Goal: Find specific page/section: Find specific page/section

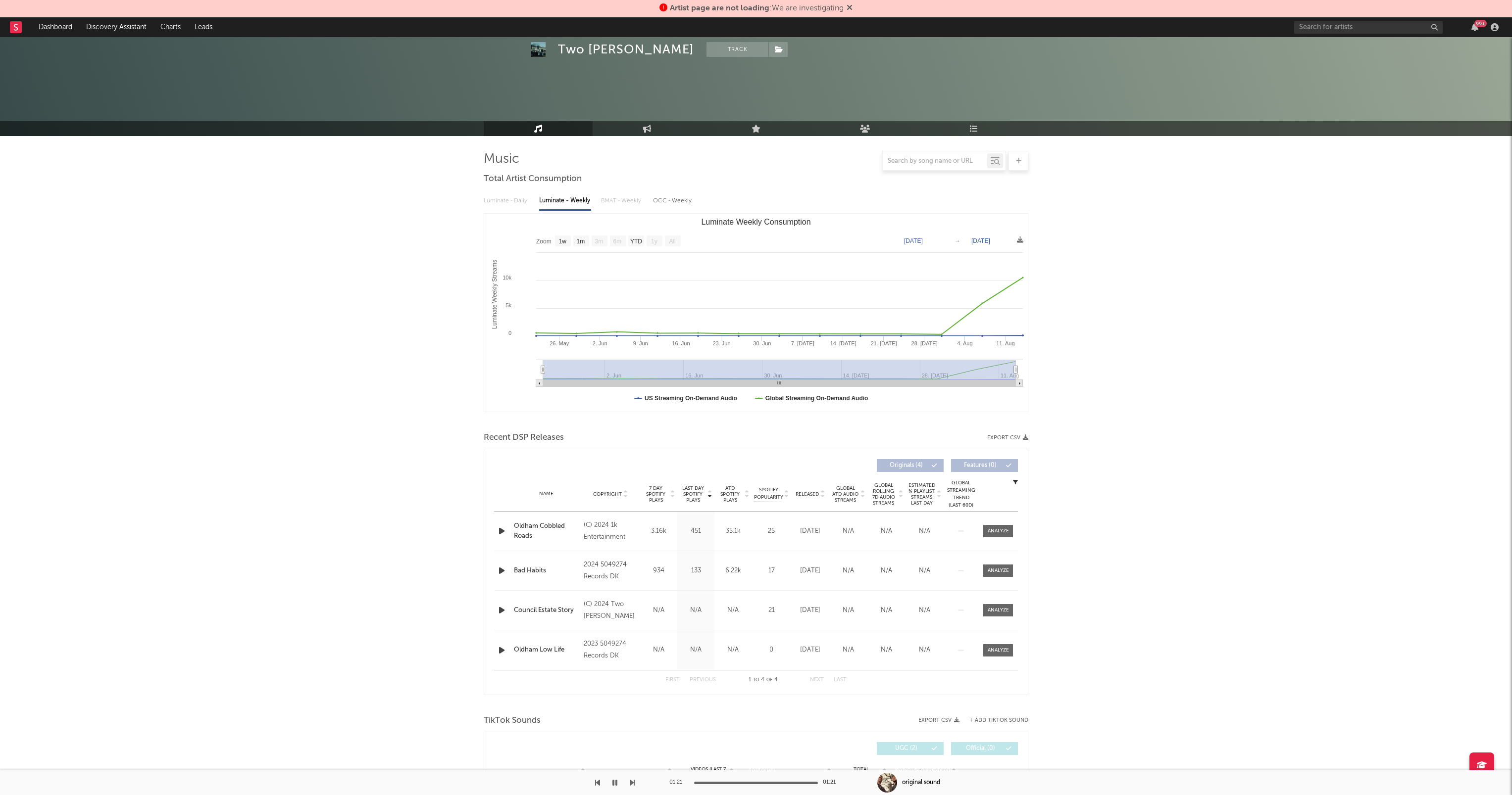
select select "1w"
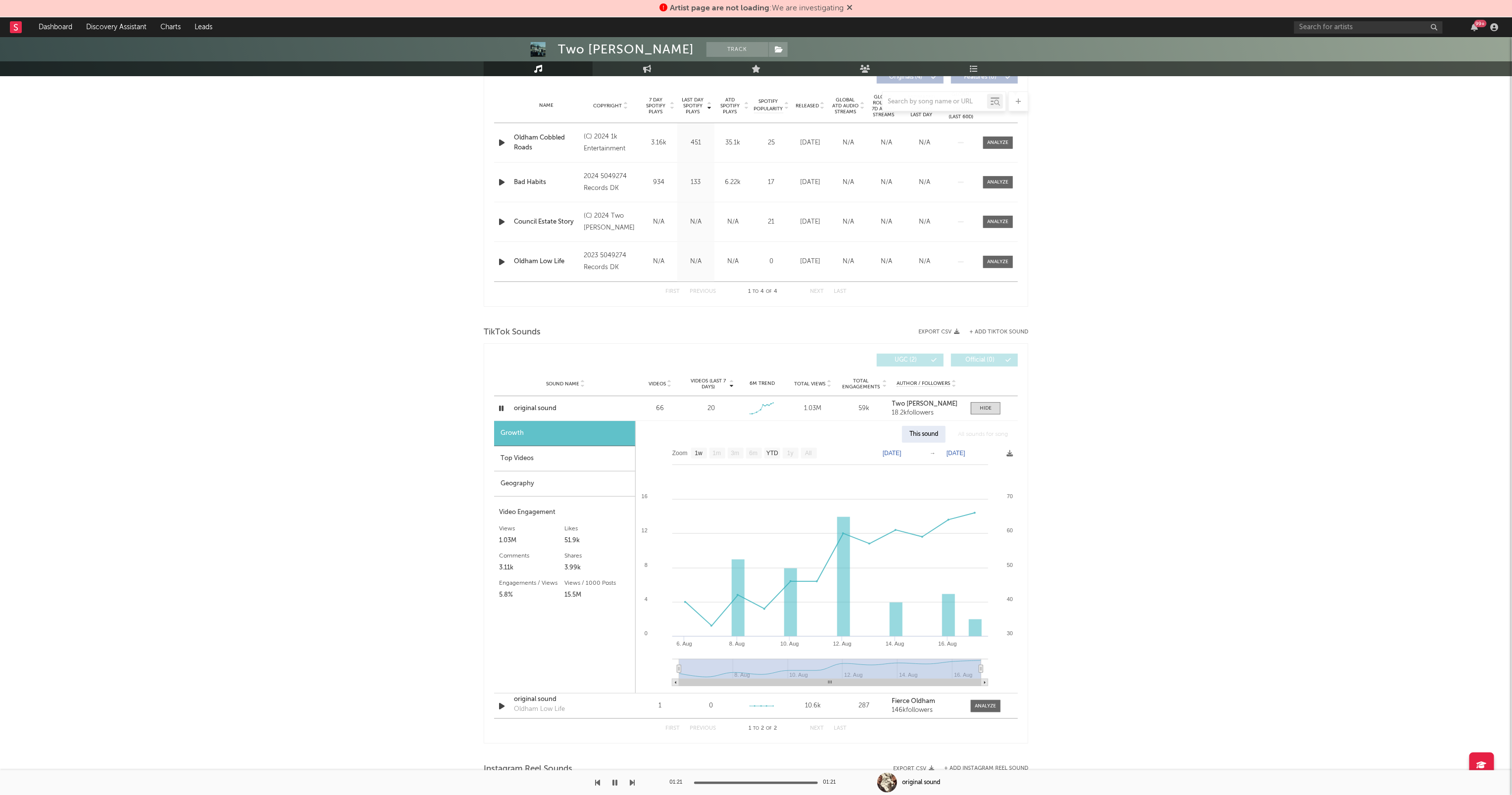
click at [851, 6] on icon at bounding box center [849, 7] width 6 height 8
